Goal: Task Accomplishment & Management: Manage account settings

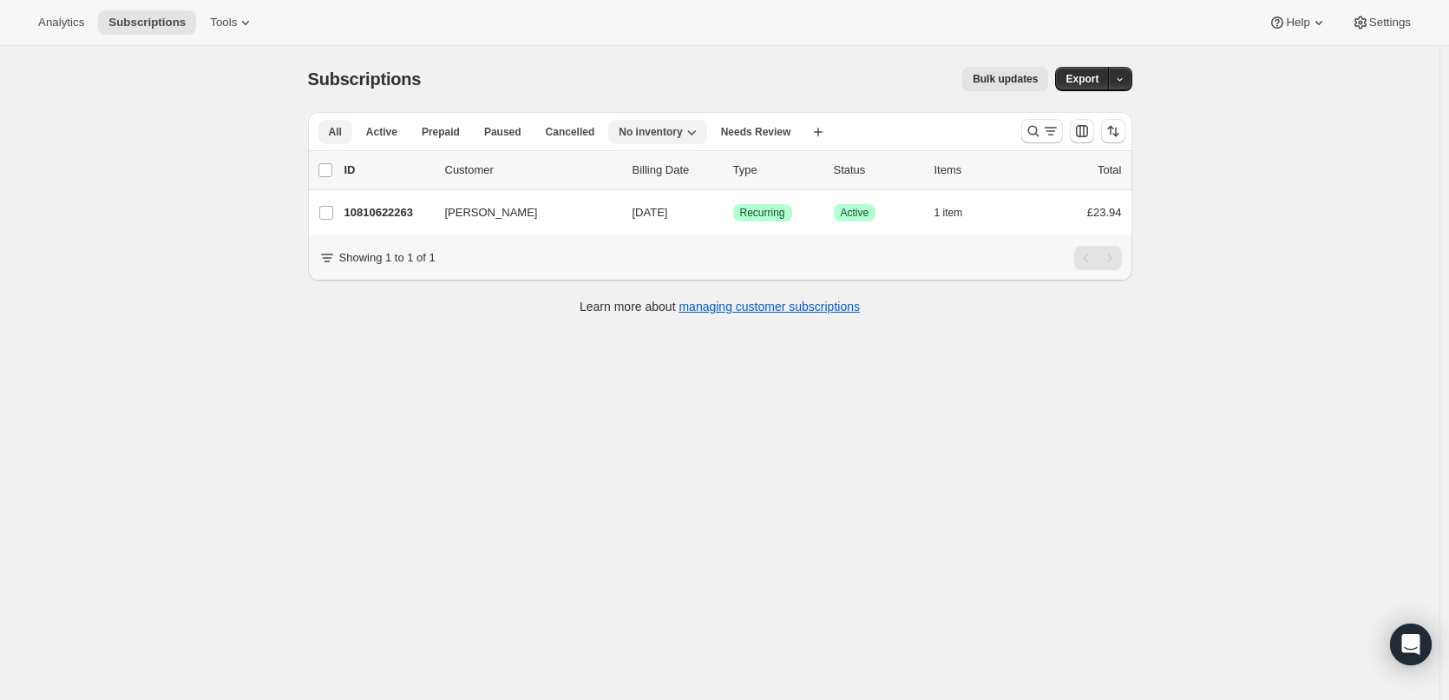
click at [335, 134] on span "All" at bounding box center [335, 132] width 13 height 14
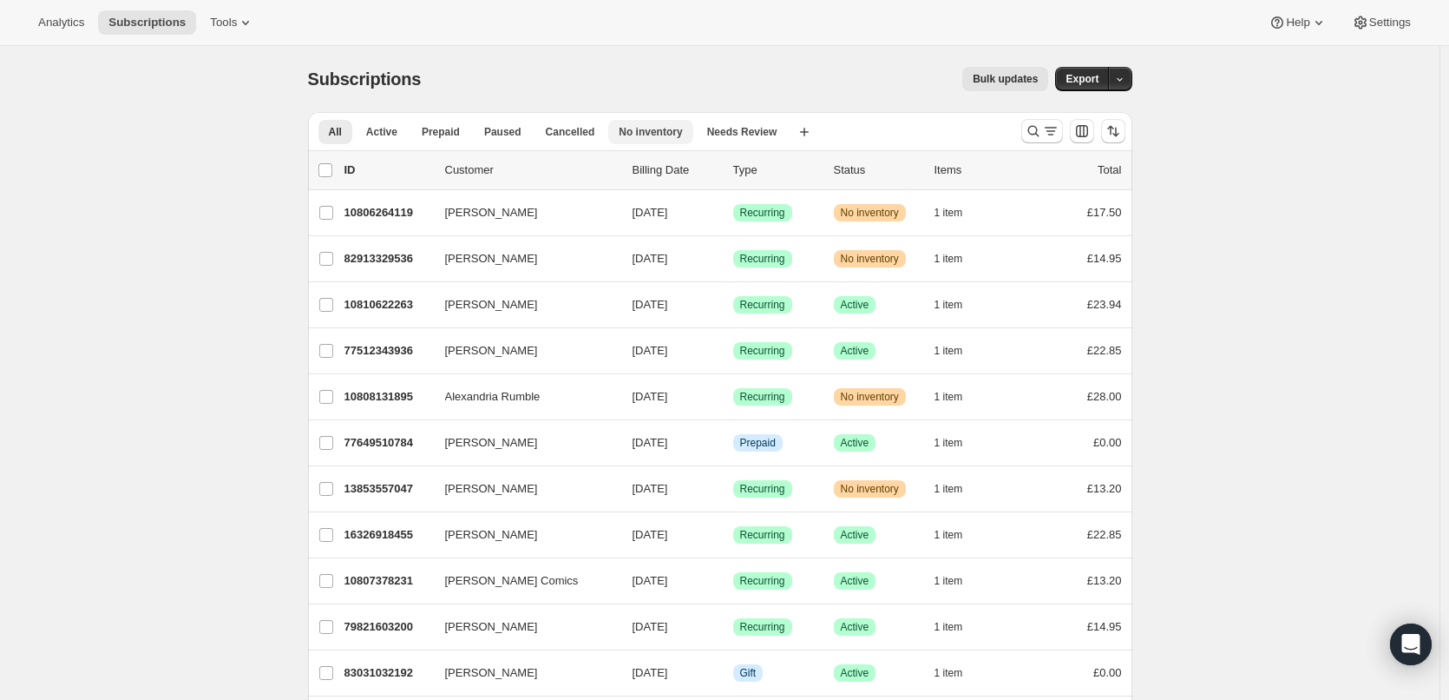
click at [620, 130] on span "No inventory" at bounding box center [650, 132] width 63 height 14
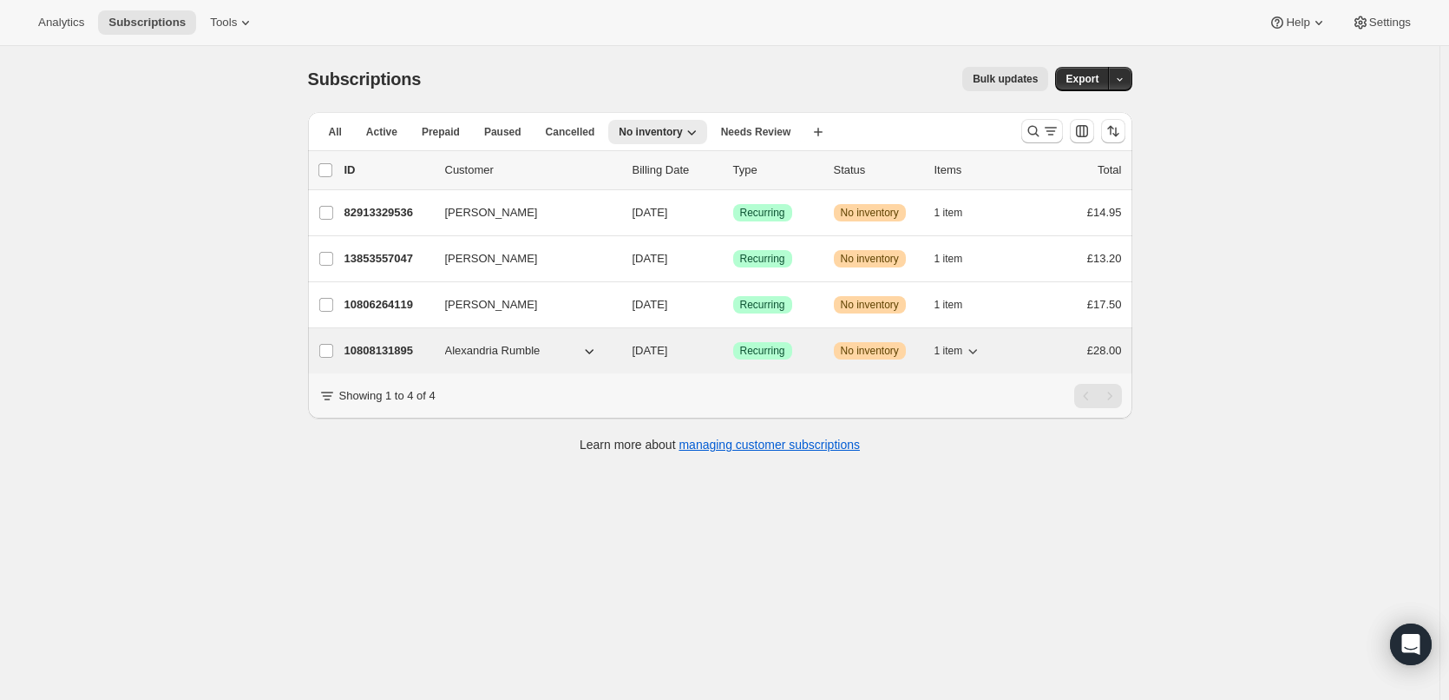
click at [391, 347] on p "10808131895" at bounding box center [388, 350] width 87 height 17
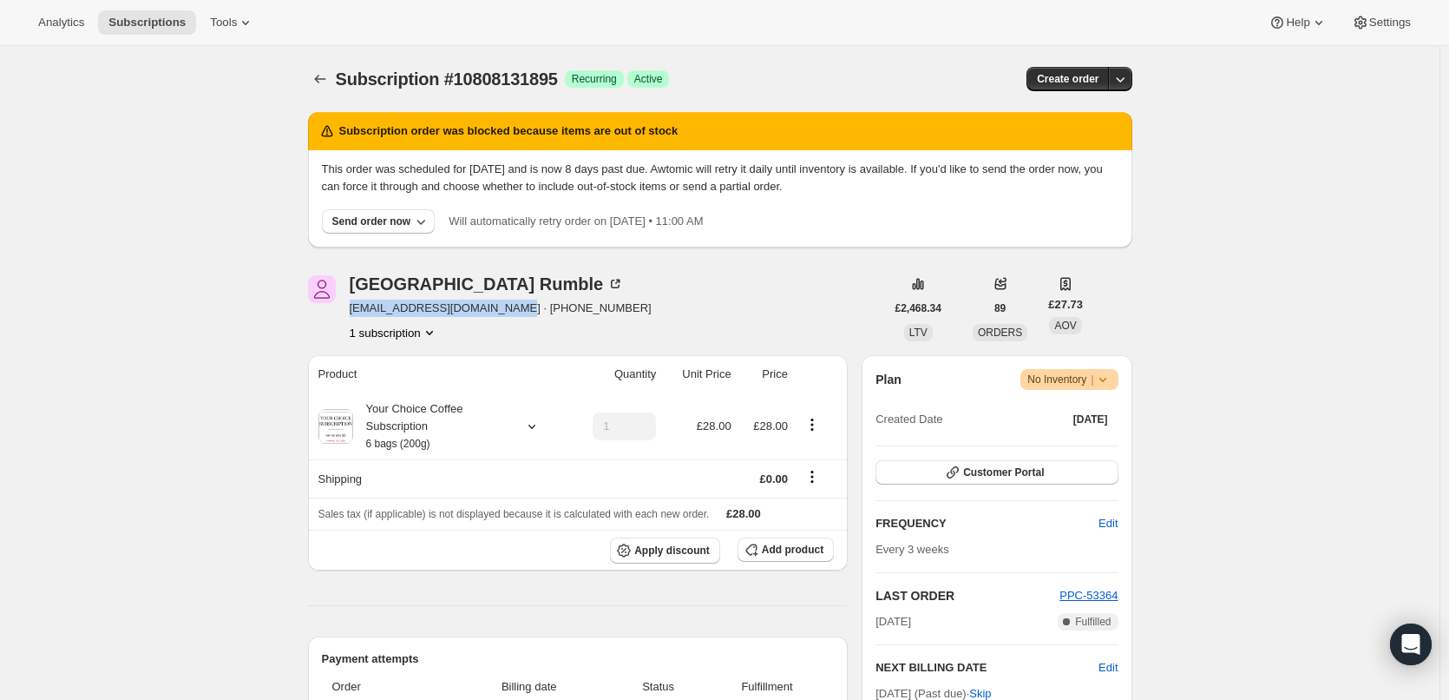
drag, startPoint x: 355, startPoint y: 309, endPoint x: 501, endPoint y: 308, distance: 145.8
click at [501, 308] on span "[EMAIL_ADDRESS][DOMAIN_NAME] · [PHONE_NUMBER]" at bounding box center [501, 307] width 302 height 17
click at [678, 306] on div "Alexandria Rumble [EMAIL_ADDRESS][DOMAIN_NAME] · [PHONE_NUMBER] 1 subscription" at bounding box center [596, 308] width 577 height 66
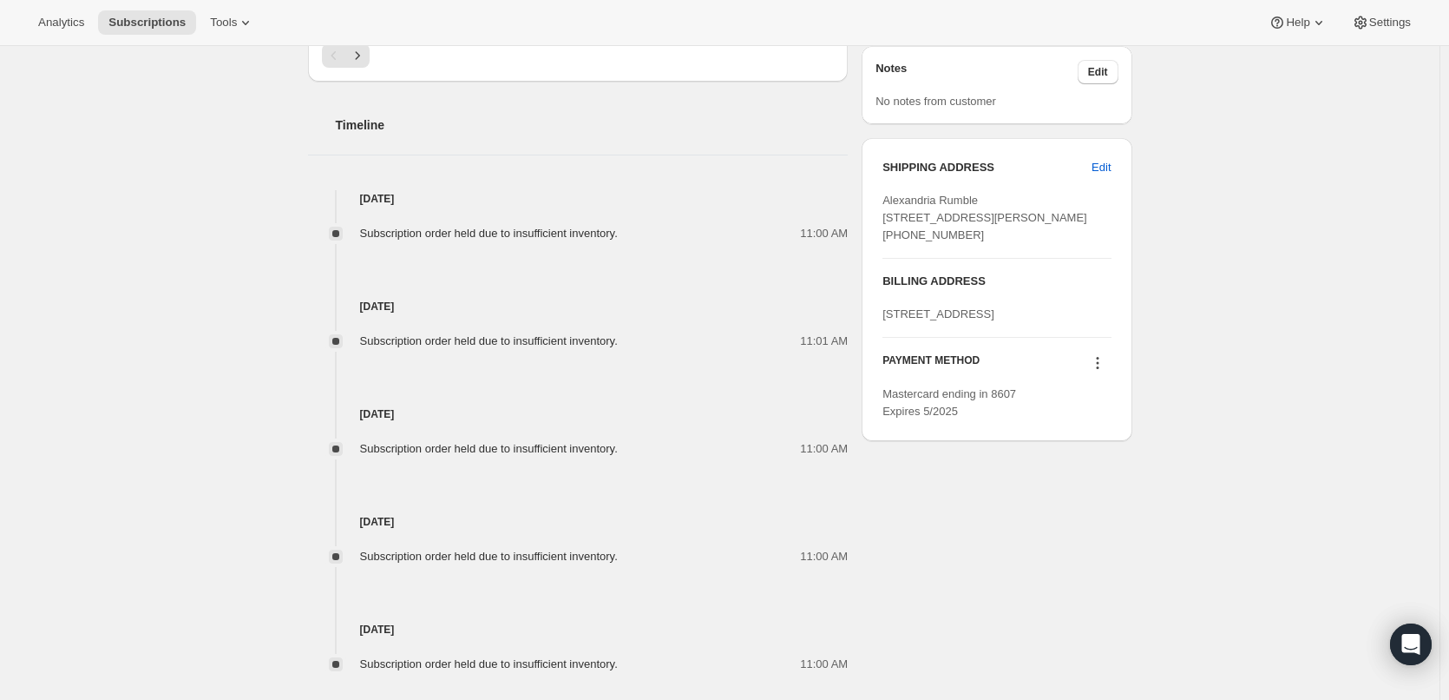
scroll to position [849, 0]
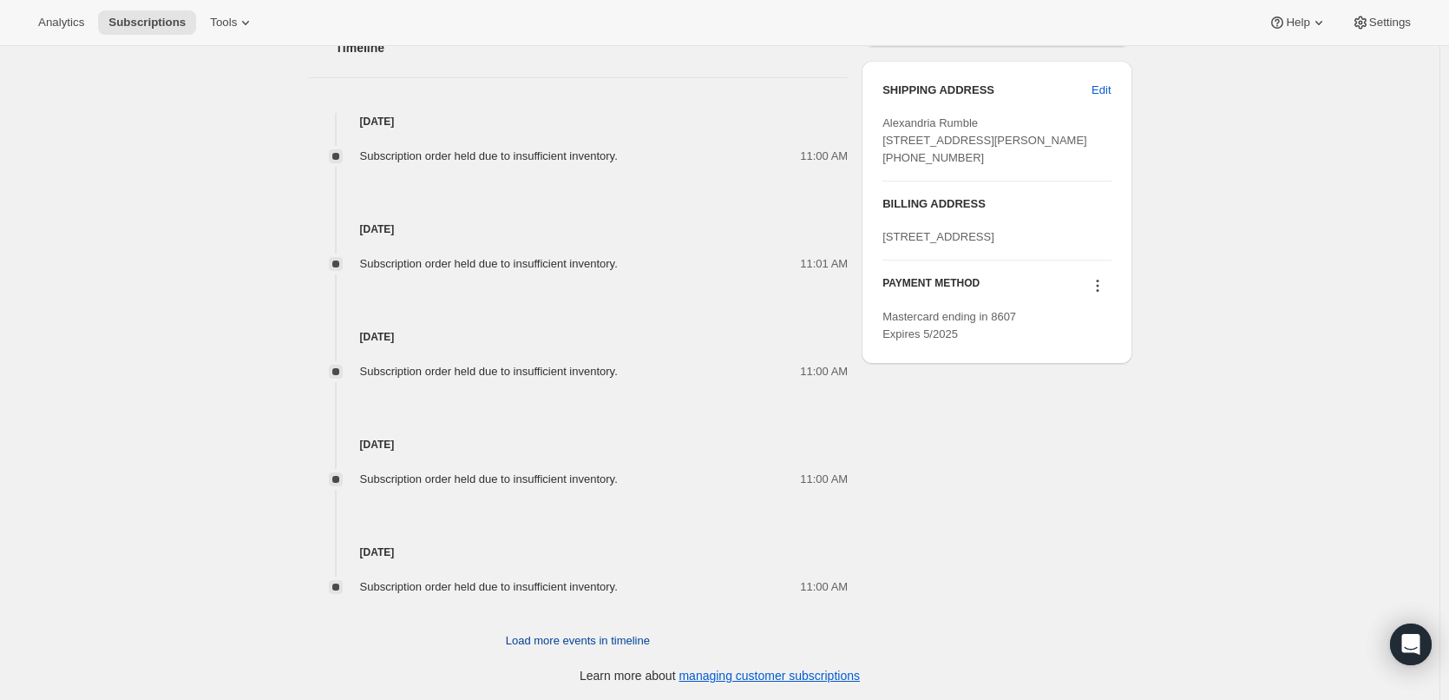
click at [615, 644] on span "Load more events in timeline" at bounding box center [578, 640] width 144 height 17
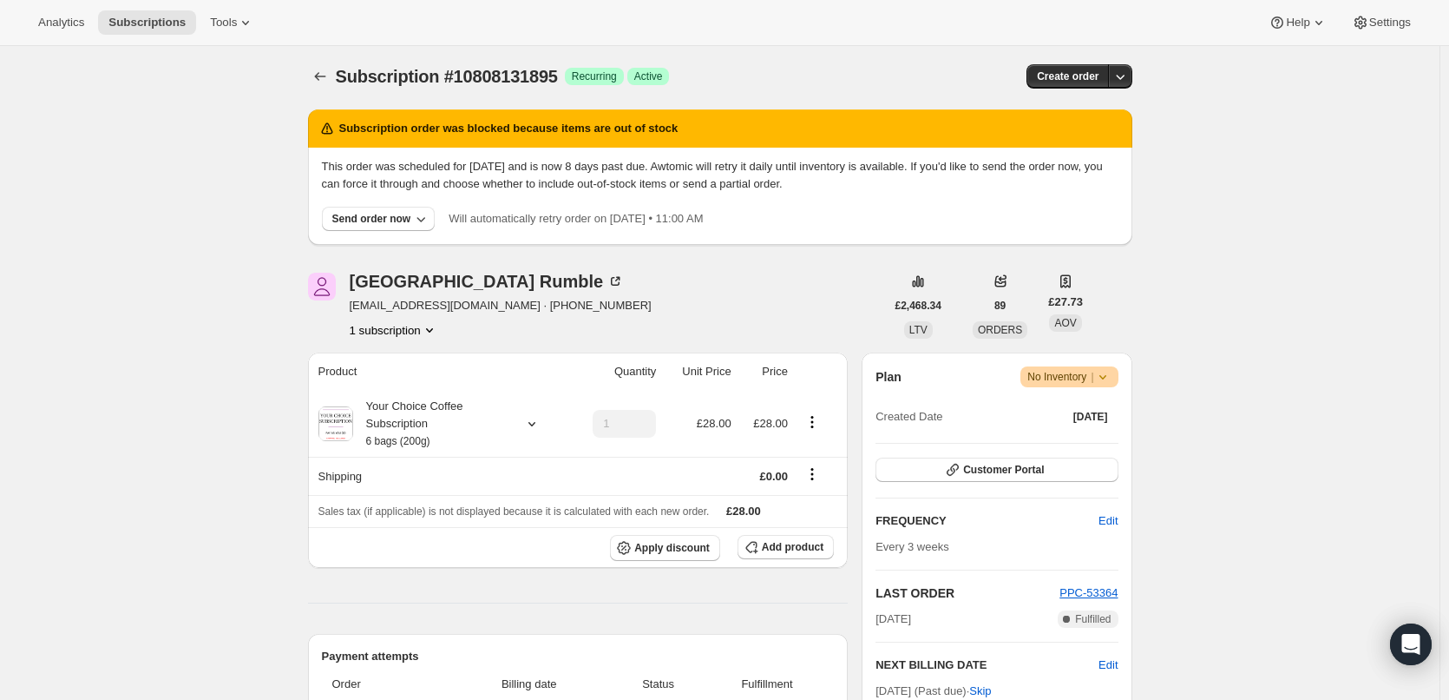
scroll to position [0, 0]
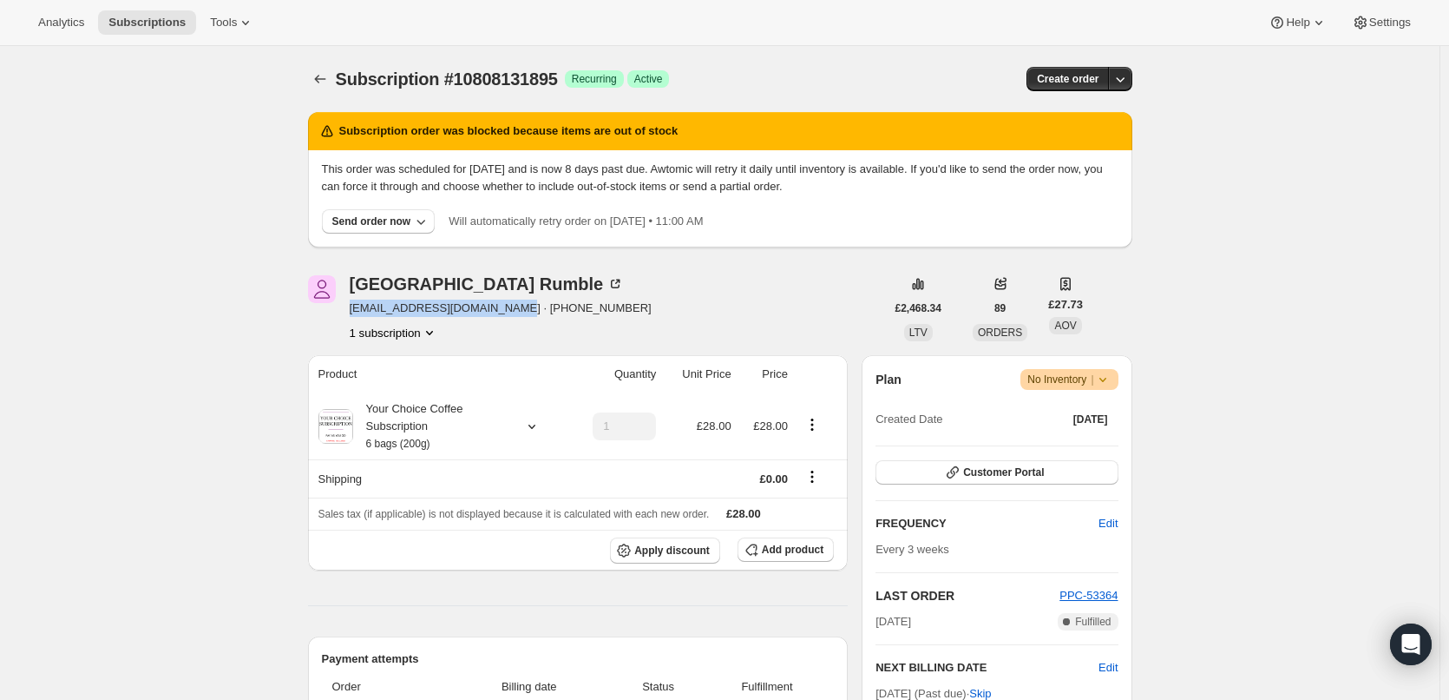
drag, startPoint x: 353, startPoint y: 306, endPoint x: 503, endPoint y: 306, distance: 149.3
click at [503, 306] on span "[EMAIL_ADDRESS][DOMAIN_NAME] · [PHONE_NUMBER]" at bounding box center [501, 307] width 302 height 17
copy span "[EMAIL_ADDRESS][DOMAIN_NAME]"
